Goal: Navigation & Orientation: Find specific page/section

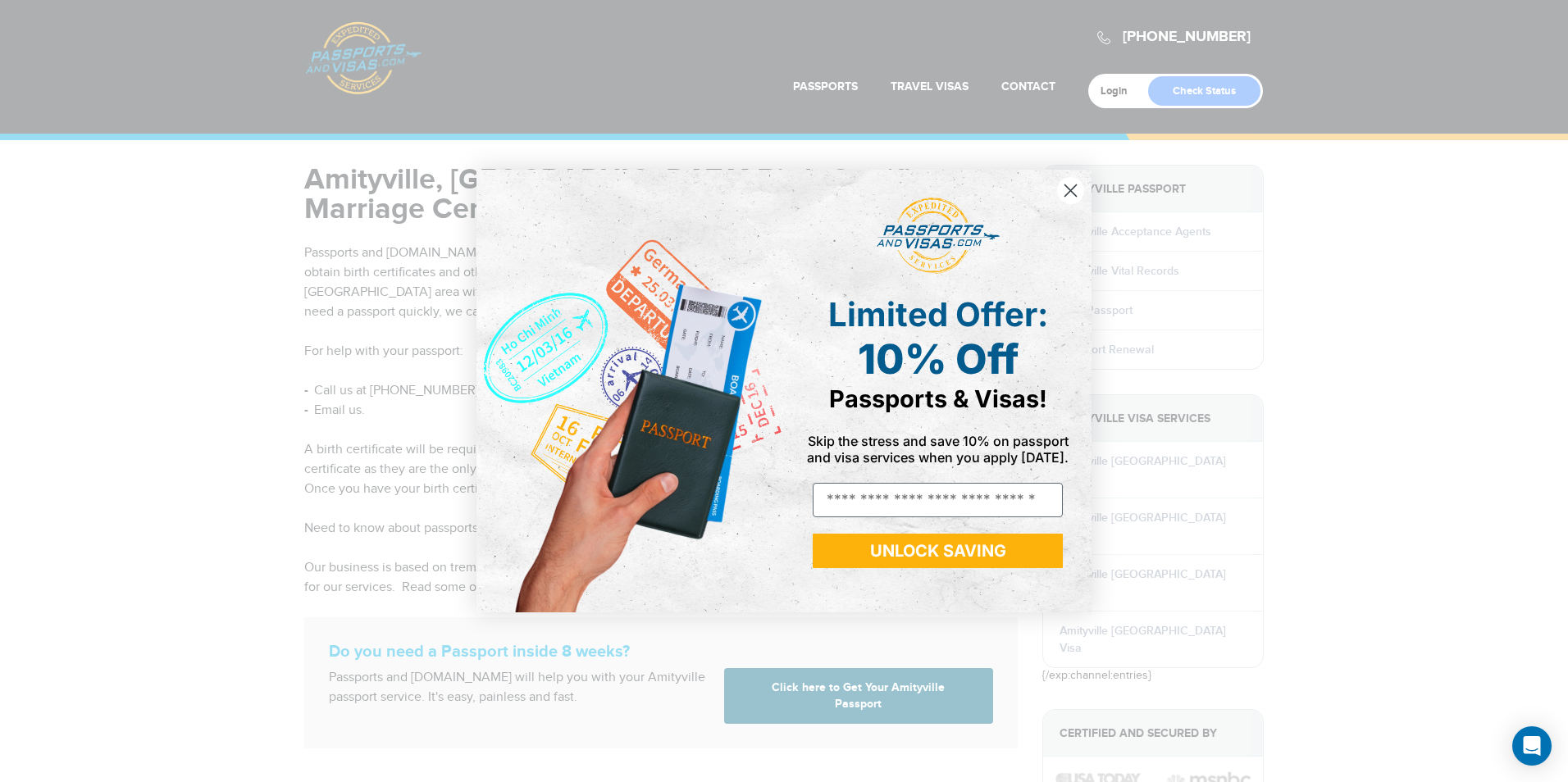
click at [1066, 189] on circle "Close dialog" at bounding box center [1071, 190] width 27 height 27
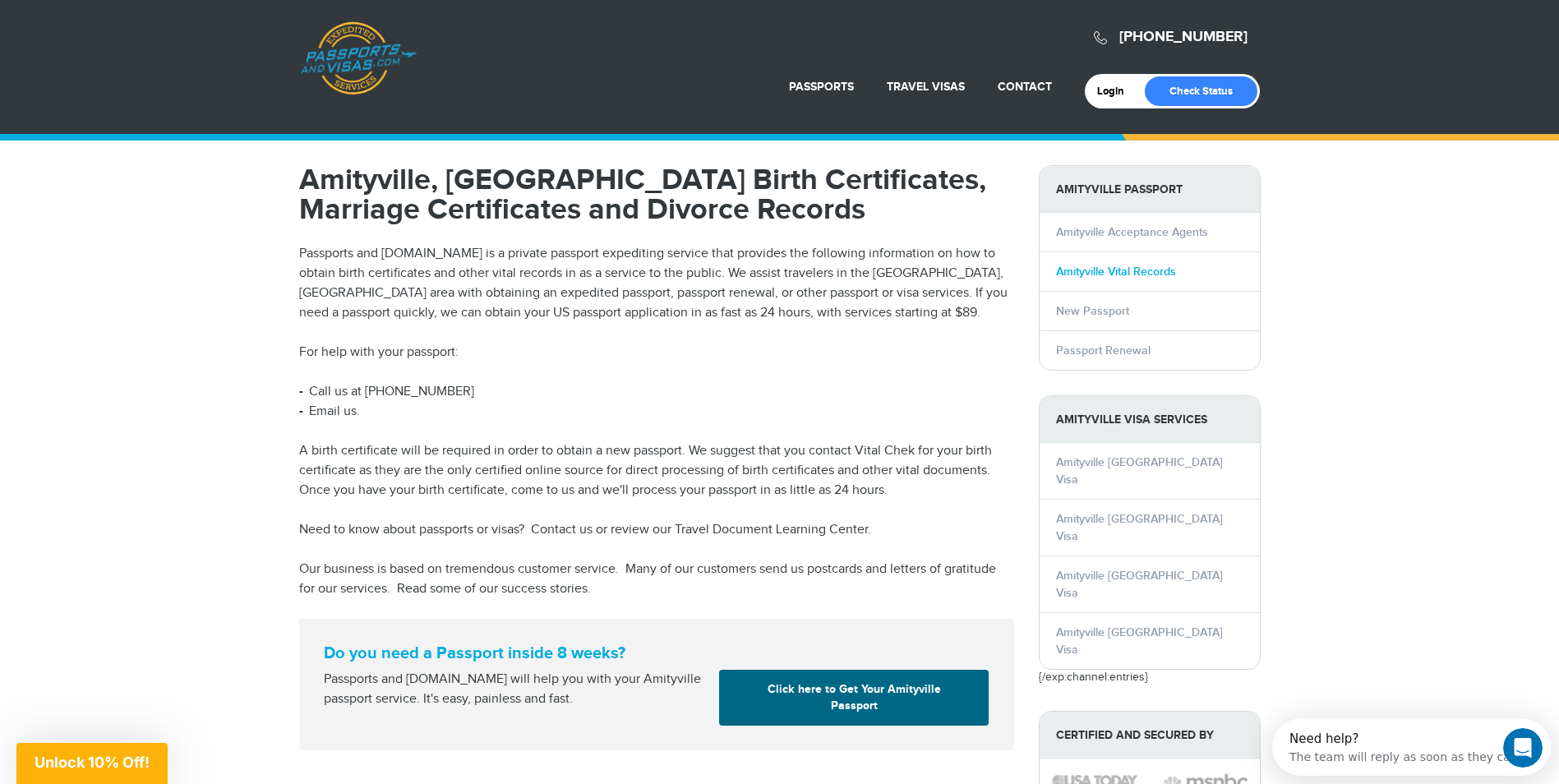
click at [1133, 271] on link "Amityville Vital Records" at bounding box center [1116, 271] width 120 height 14
click at [1120, 269] on link "Amityville Vital Records" at bounding box center [1116, 271] width 120 height 14
click at [1092, 273] on link "Amityville Vital Records" at bounding box center [1116, 271] width 120 height 14
